Goal: Task Accomplishment & Management: Complete application form

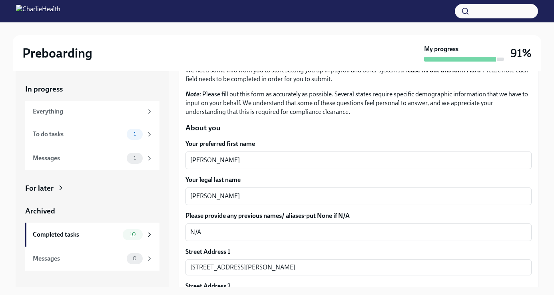
scroll to position [73, 0]
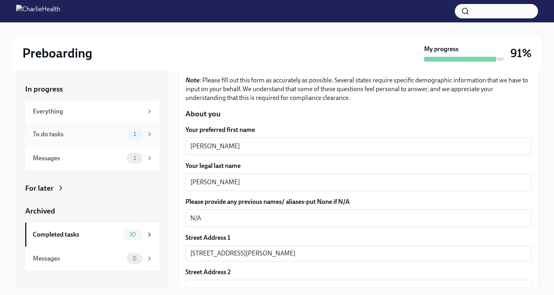
click at [132, 140] on div "To do tasks 1" at bounding box center [92, 134] width 134 height 24
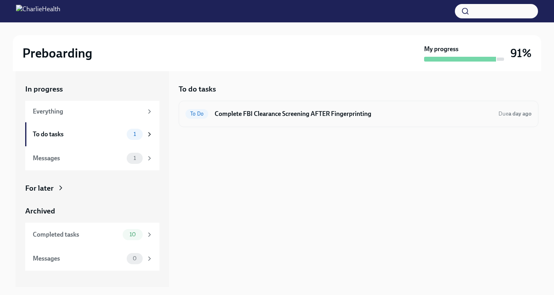
click at [293, 121] on div "To Do Complete FBI Clearance Screening AFTER Fingerprinting Due a day ago" at bounding box center [359, 114] width 360 height 26
click at [336, 114] on h6 "Complete FBI Clearance Screening AFTER Fingerprinting" at bounding box center [354, 114] width 278 height 9
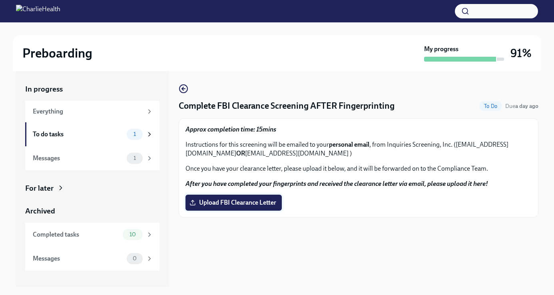
click at [247, 204] on span "Upload FBI Clearance Letter" at bounding box center [233, 203] width 85 height 8
click at [0, 0] on input "Upload FBI Clearance Letter" at bounding box center [0, 0] width 0 height 0
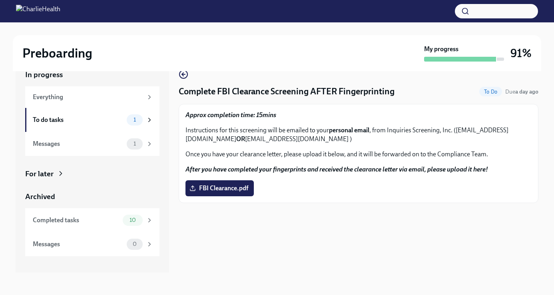
scroll to position [14, 0]
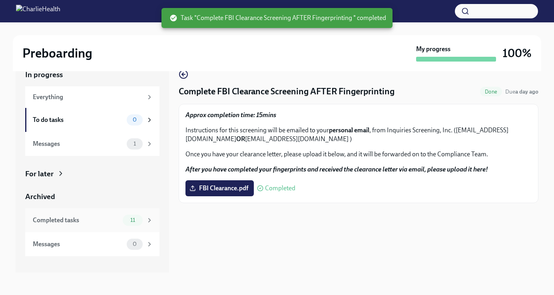
click at [107, 219] on div "Completed tasks" at bounding box center [76, 220] width 87 height 9
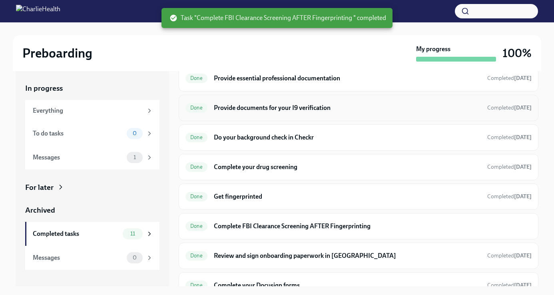
scroll to position [135, 0]
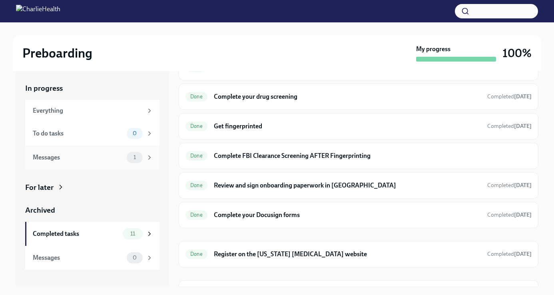
click at [120, 158] on div "Messages" at bounding box center [78, 157] width 91 height 9
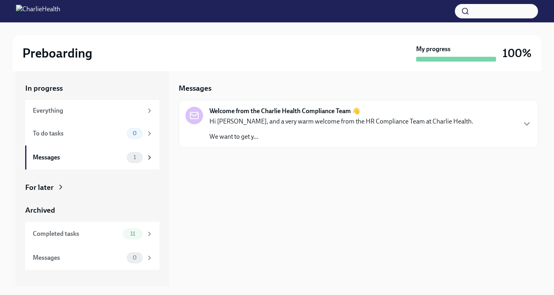
click at [256, 128] on div "Hi [PERSON_NAME], and a very warm welcome from the HR Compliance Team at Charli…" at bounding box center [342, 129] width 264 height 24
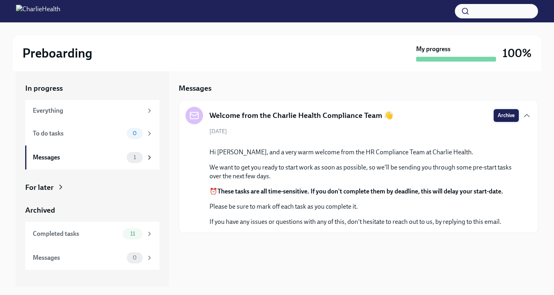
click at [503, 121] on button "Archive" at bounding box center [506, 115] width 25 height 13
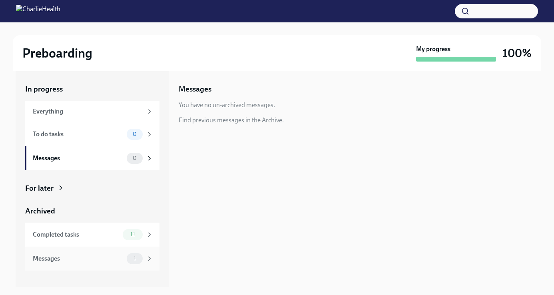
click at [100, 256] on div "Messages" at bounding box center [78, 258] width 91 height 9
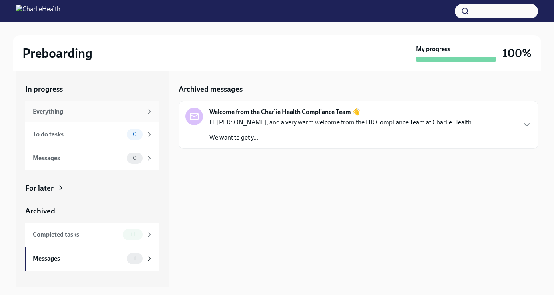
click at [96, 116] on div "Everything" at bounding box center [92, 112] width 134 height 22
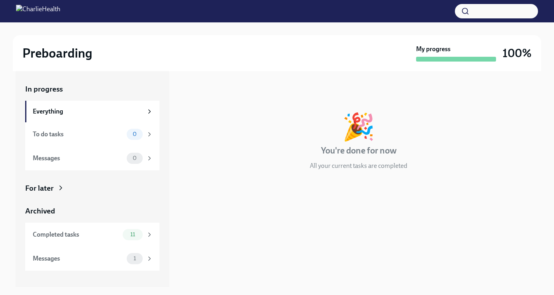
click at [60, 16] on img at bounding box center [38, 11] width 44 height 13
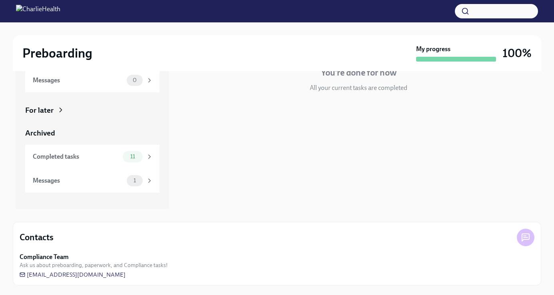
scroll to position [78, 0]
